Goal: Task Accomplishment & Management: Manage account settings

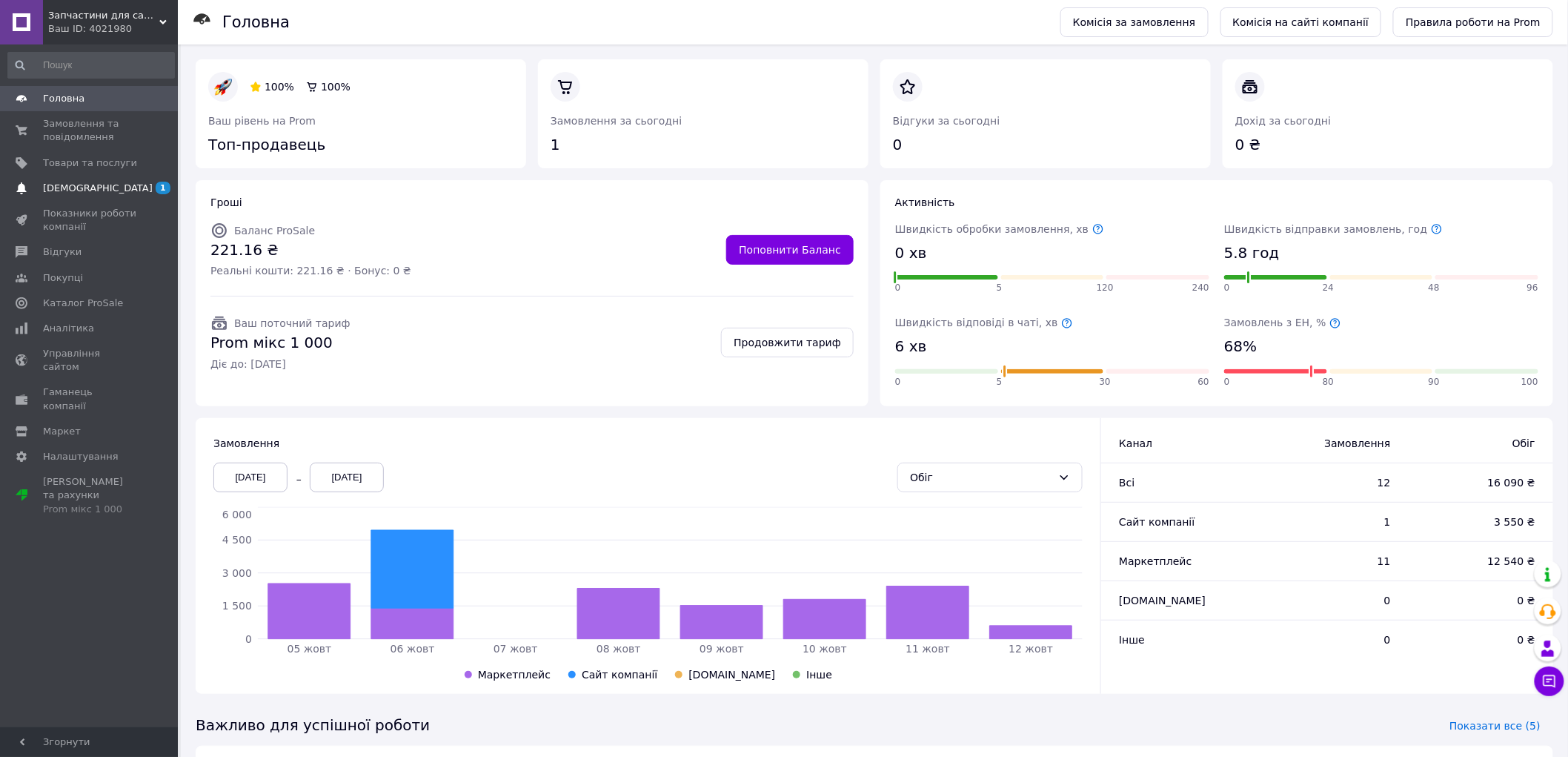
click at [77, 183] on span "[DEMOGRAPHIC_DATA]" at bounding box center [97, 188] width 110 height 13
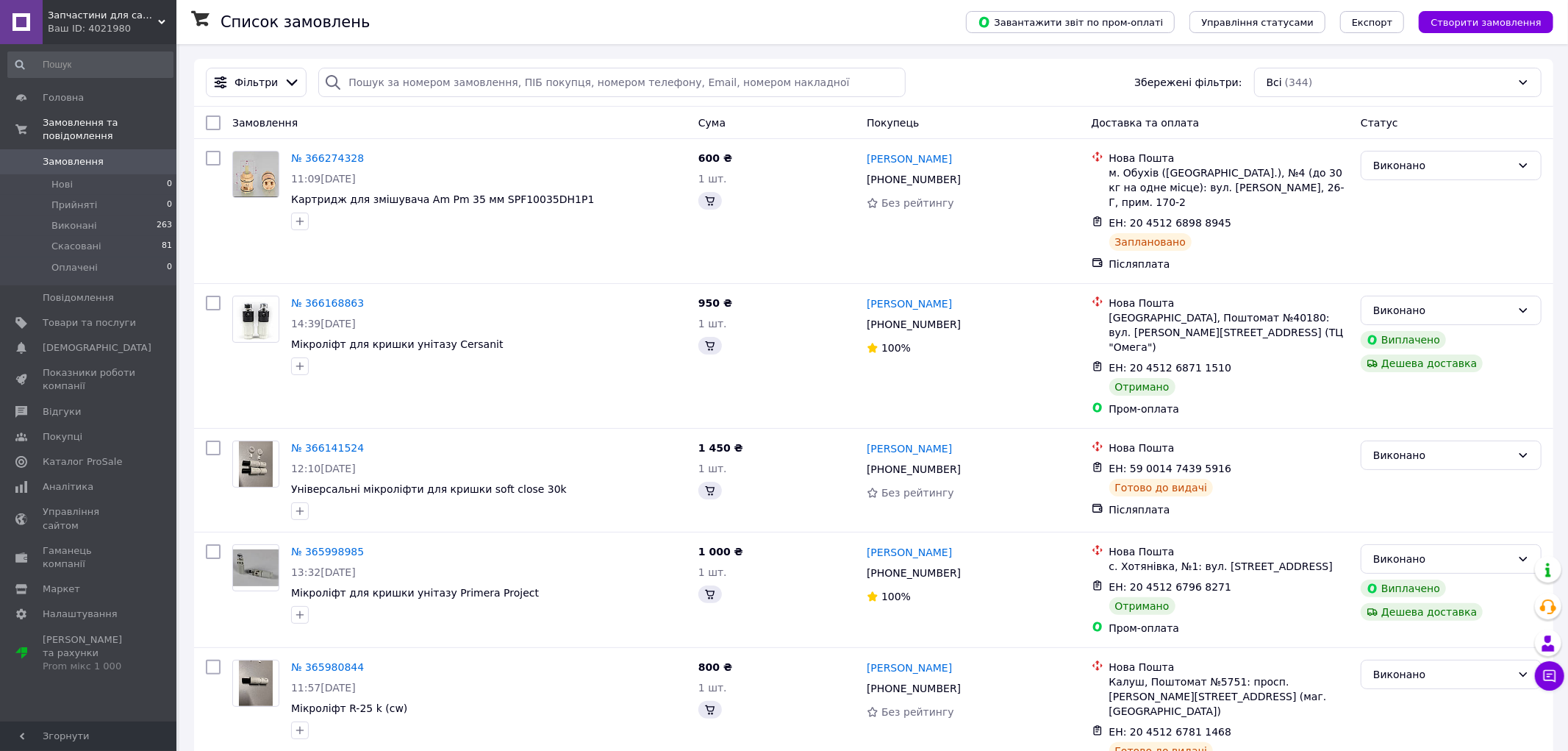
click at [91, 26] on div "Ваш ID: 4021980" at bounding box center [112, 29] width 128 height 13
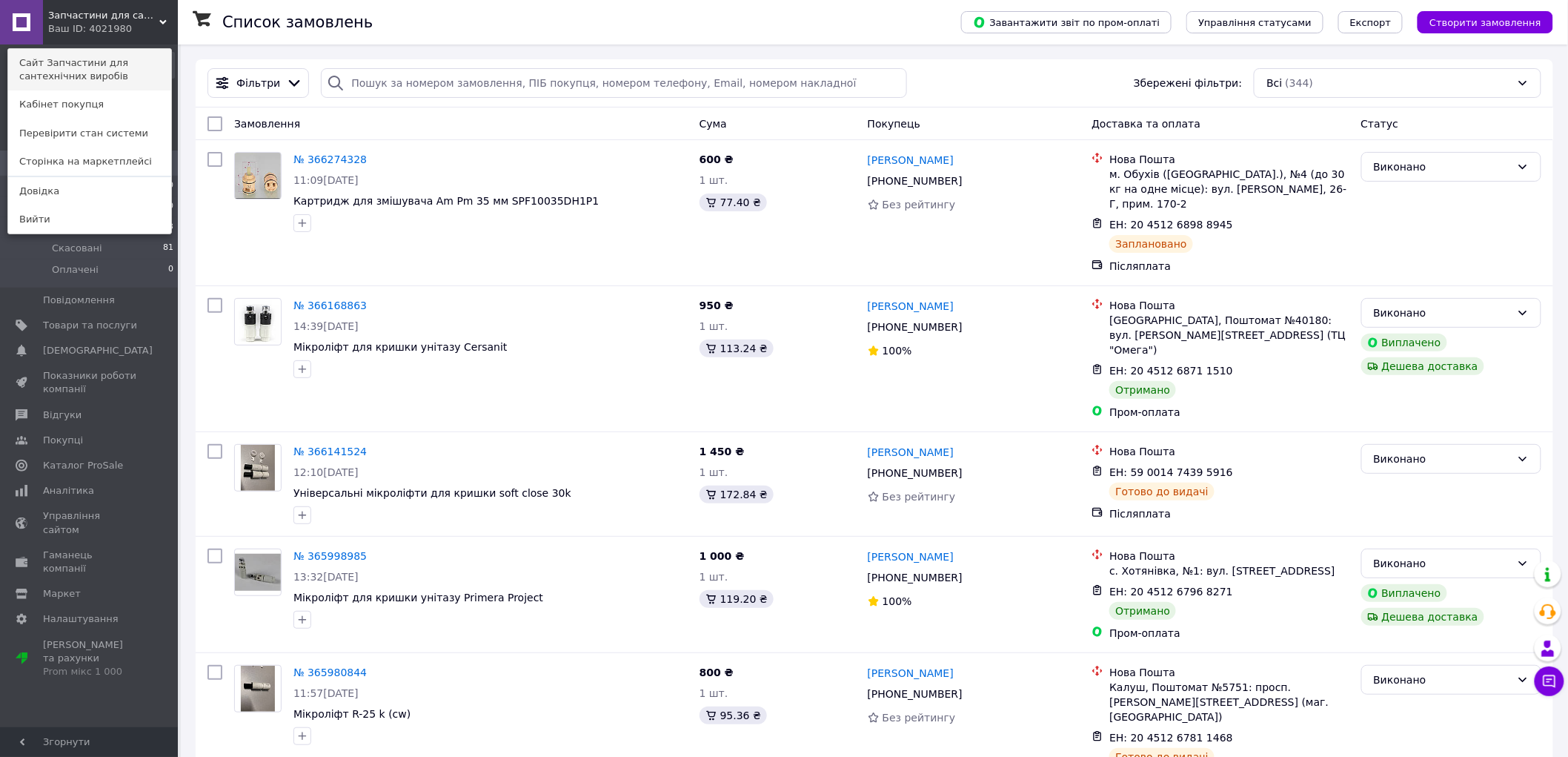
click at [77, 67] on link "Сайт Запчастини для сантехнічних виробів" at bounding box center [89, 69] width 163 height 41
